Goal: Check status: Check status

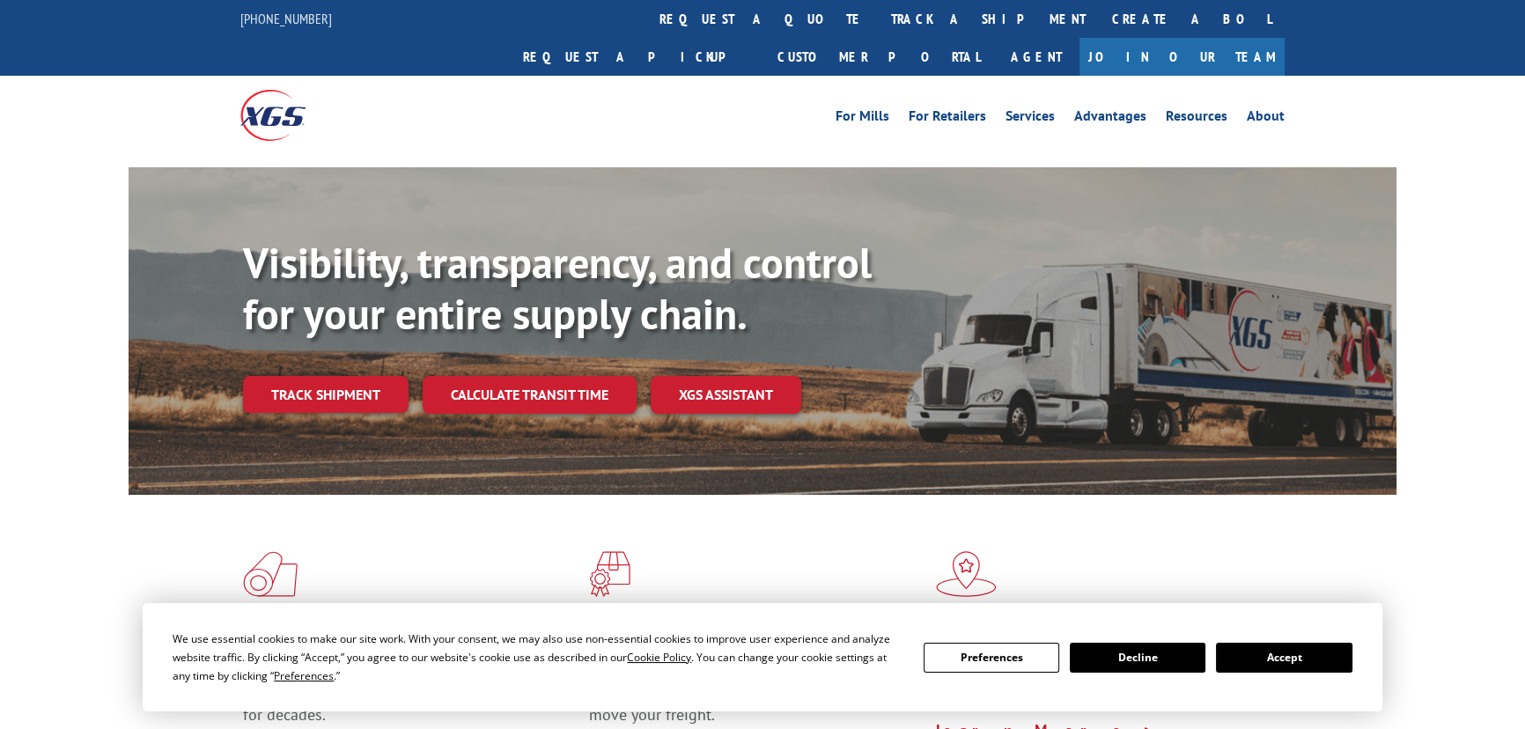
drag, startPoint x: 1312, startPoint y: 644, endPoint x: 966, endPoint y: 550, distance: 358.5
click at [1292, 643] on button "Accept" at bounding box center [1284, 658] width 136 height 30
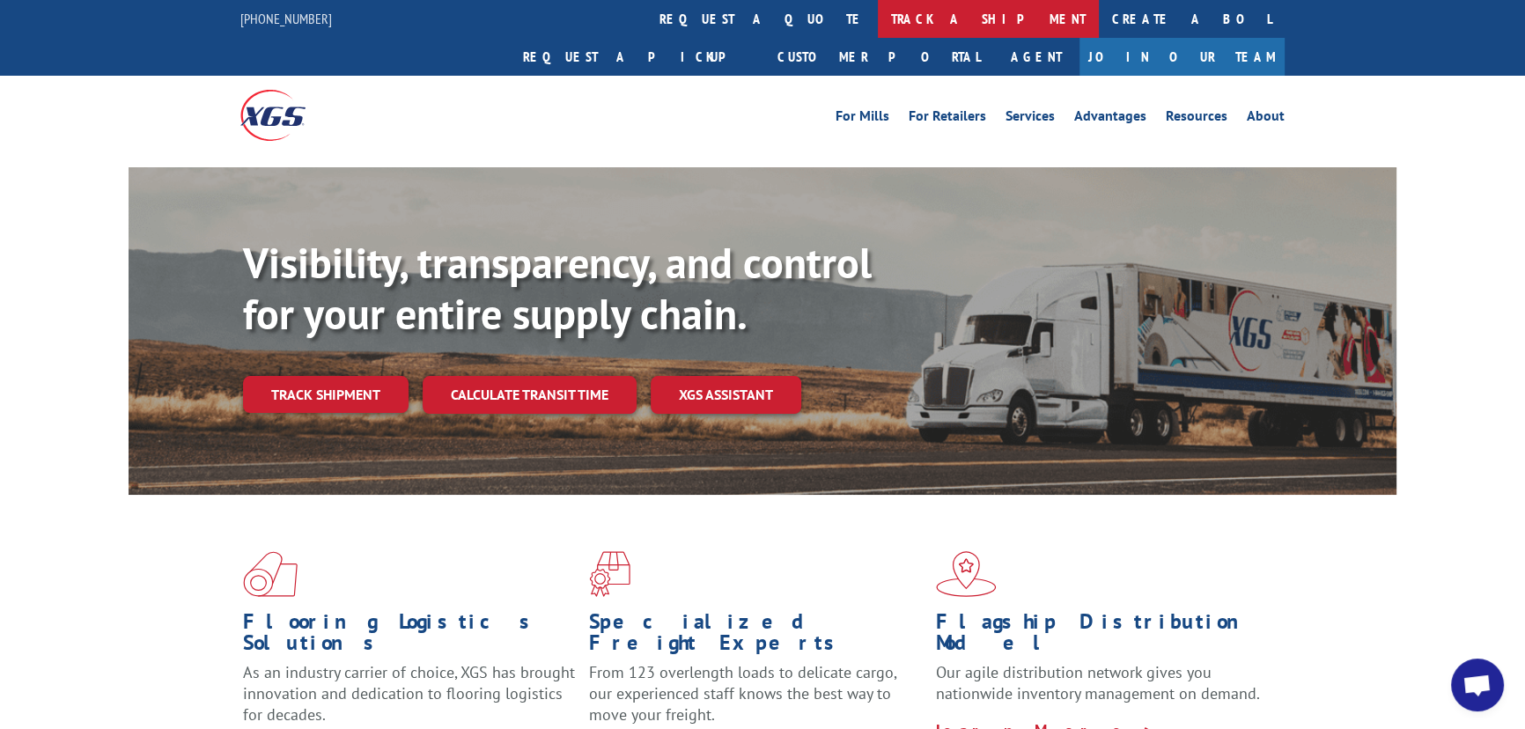
click at [878, 9] on link "track a shipment" at bounding box center [988, 19] width 221 height 38
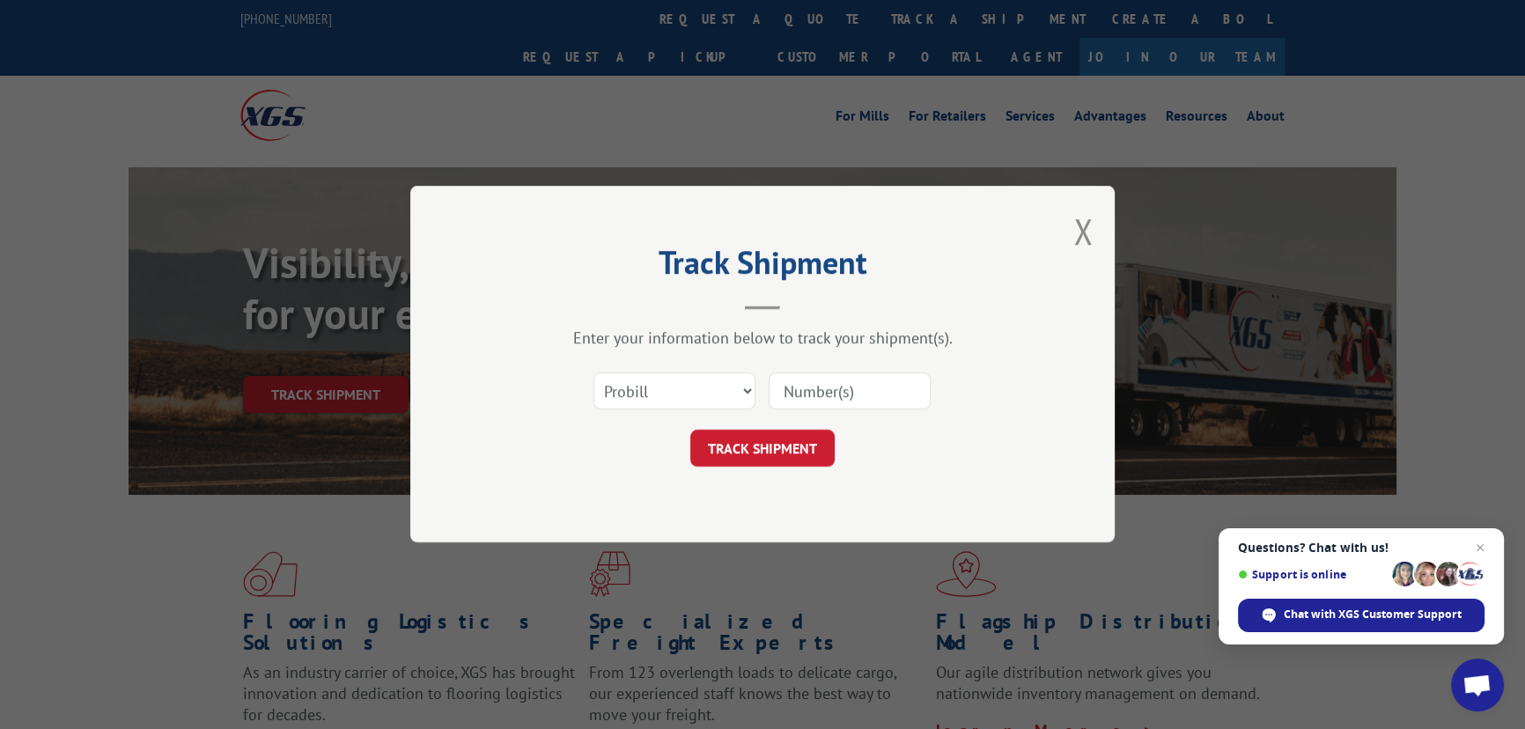
click at [846, 376] on input at bounding box center [850, 391] width 162 height 37
paste input "17341886"
type input "17341886"
click at [766, 431] on button "TRACK SHIPMENT" at bounding box center [762, 449] width 144 height 37
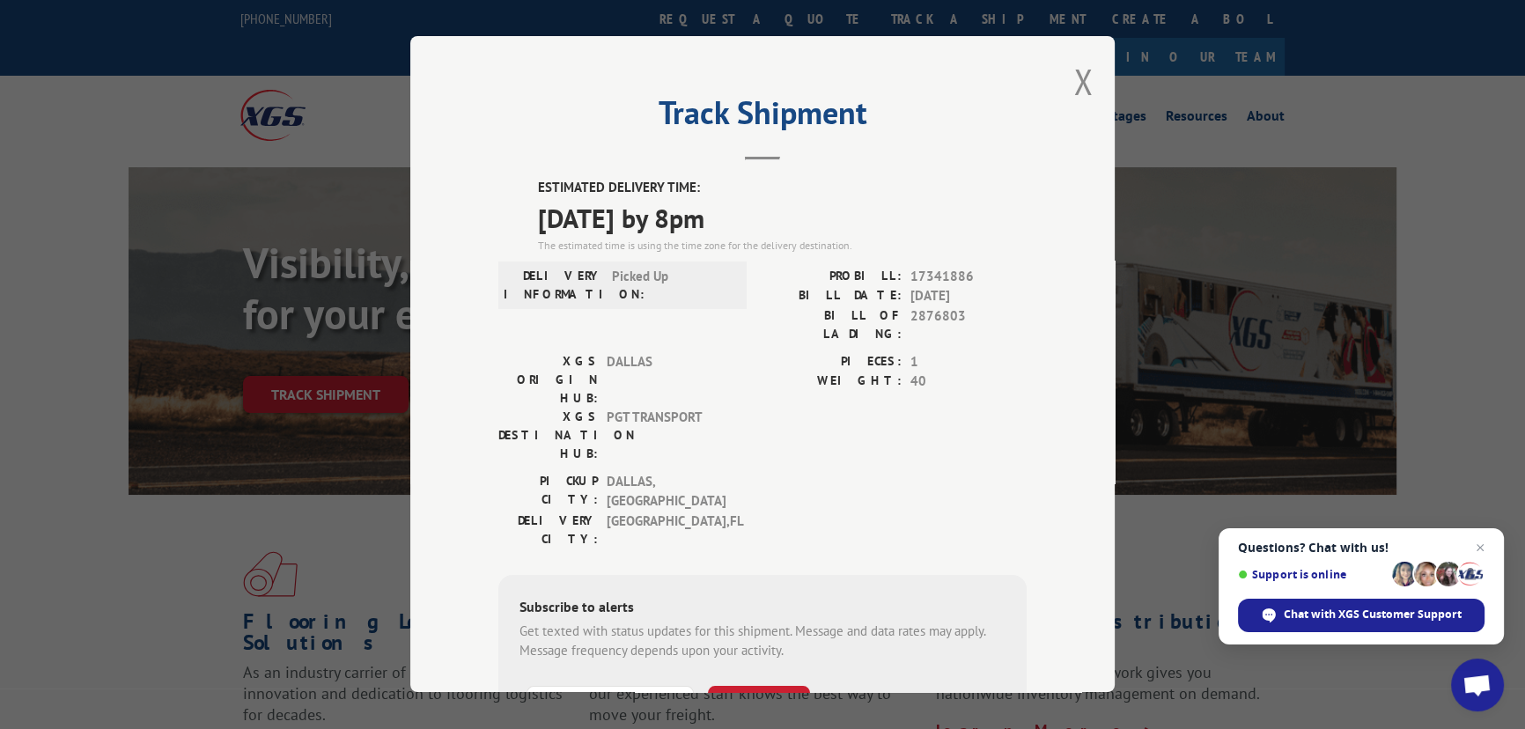
drag, startPoint x: 530, startPoint y: 179, endPoint x: 778, endPoint y: 208, distance: 249.2
click at [778, 208] on div "ESTIMATED DELIVERY TIME: [DATE] by 8pm The estimated time is using the time zon…" at bounding box center [762, 496] width 528 height 636
copy div "ESTIMATED DELIVERY TIME: [DATE] by 8pm"
